Goal: Find specific page/section: Find specific page/section

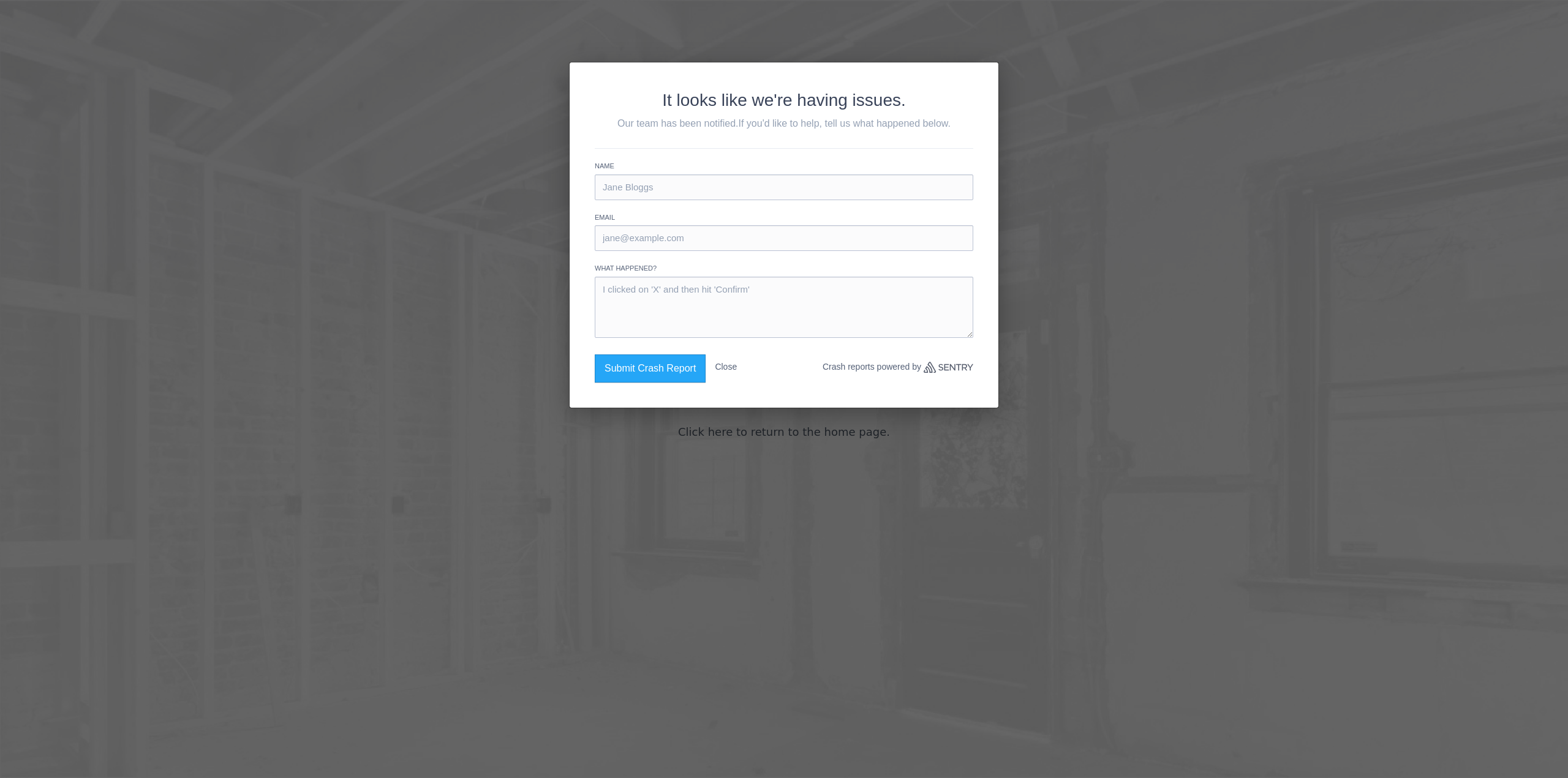
click at [730, 362] on button "Close" at bounding box center [726, 367] width 22 height 25
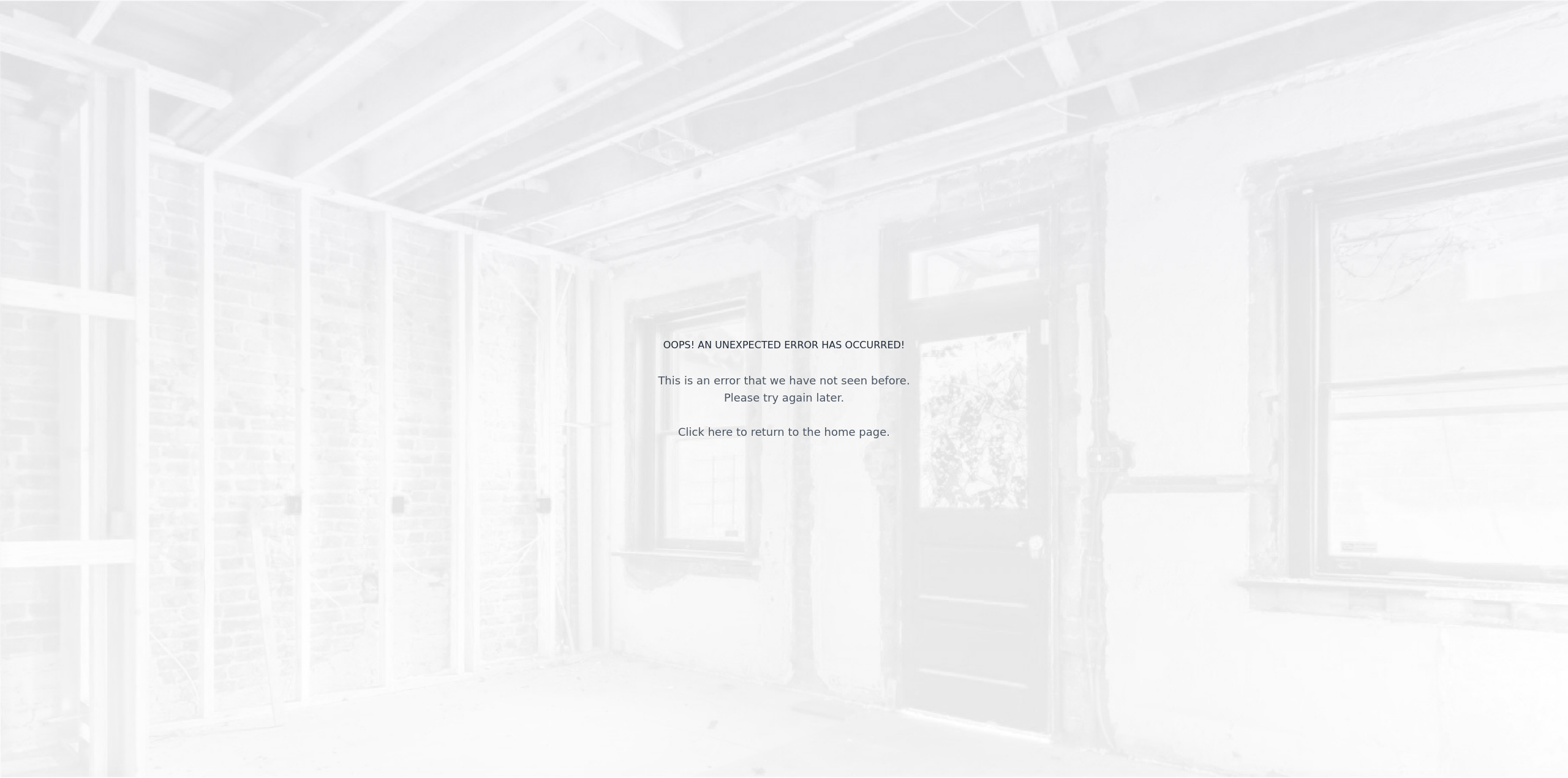
click at [221, 184] on div "OOPS! An unexpected error has occurred! This is an error that we have not seen …" at bounding box center [784, 389] width 1568 height 778
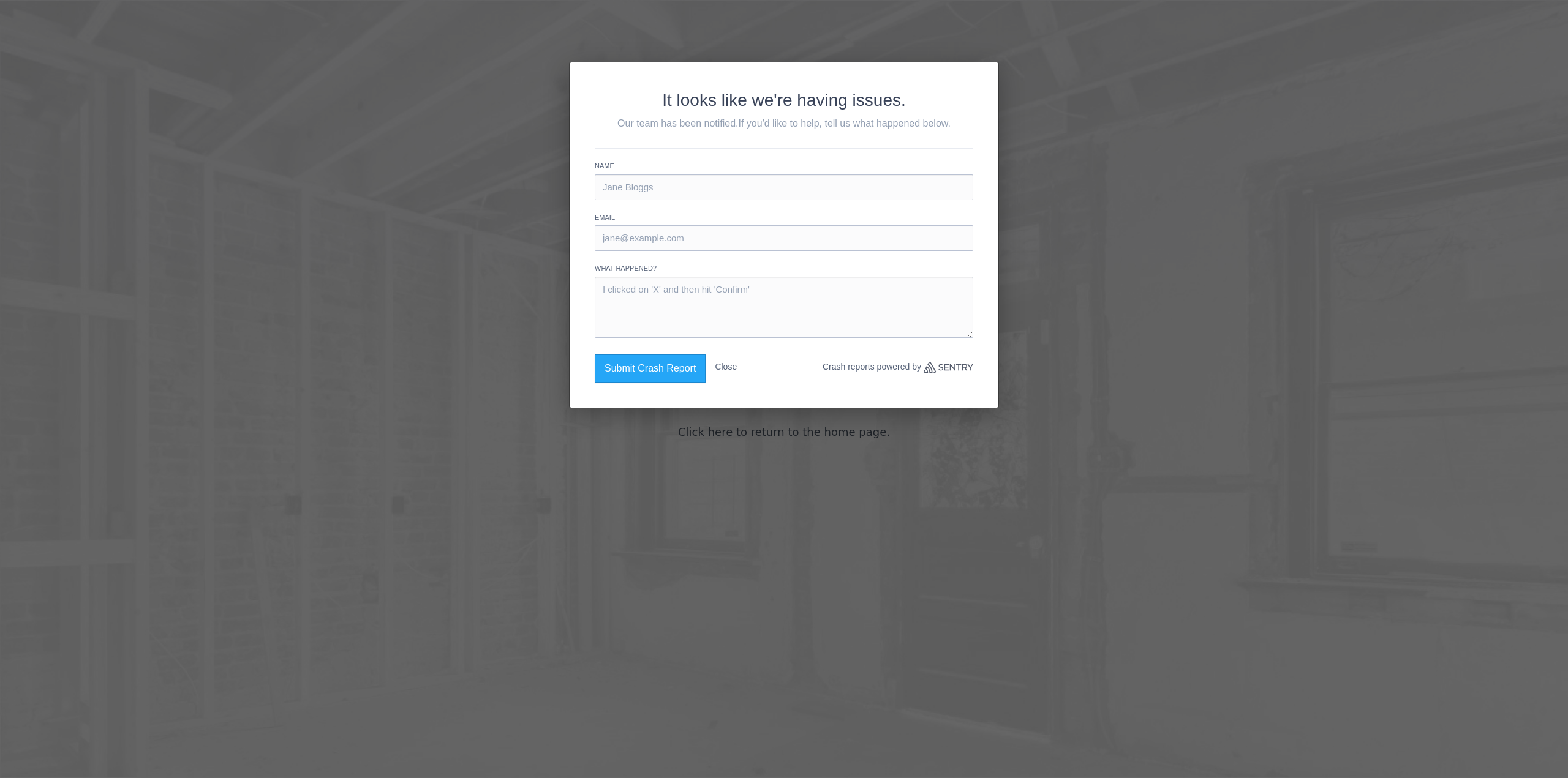
click at [732, 364] on button "Close" at bounding box center [726, 367] width 22 height 25
